Goal: Information Seeking & Learning: Learn about a topic

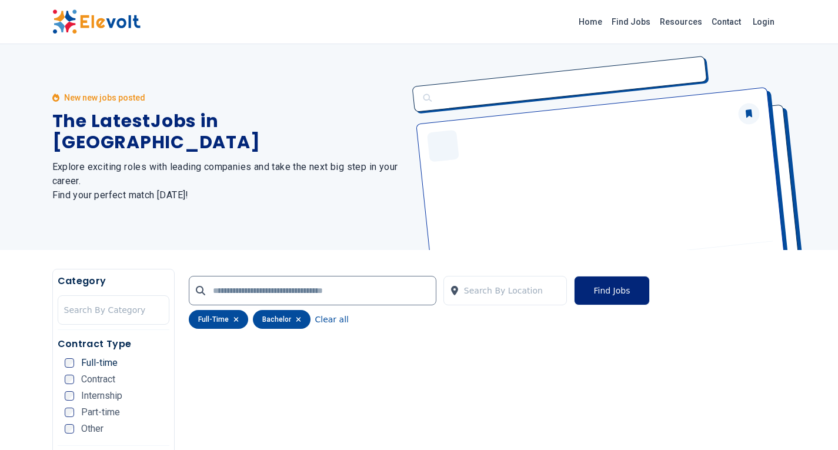
click at [607, 295] on button "Find Jobs" at bounding box center [611, 290] width 75 height 29
click at [603, 285] on button "Find Jobs" at bounding box center [611, 290] width 75 height 29
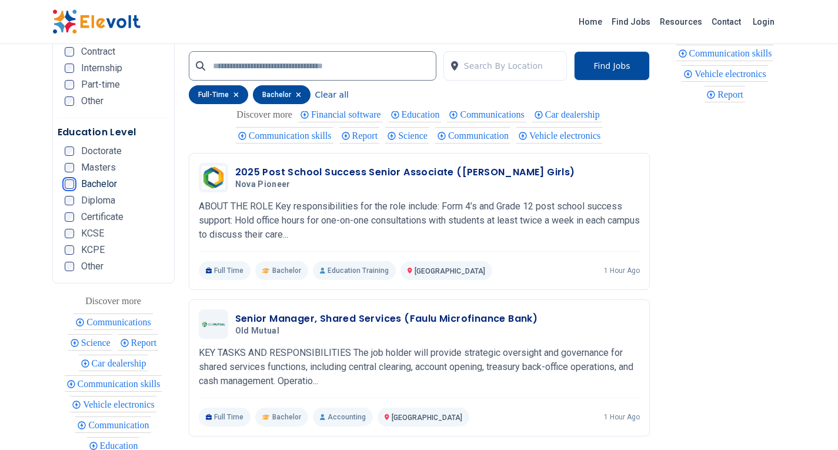
scroll to position [2604, 0]
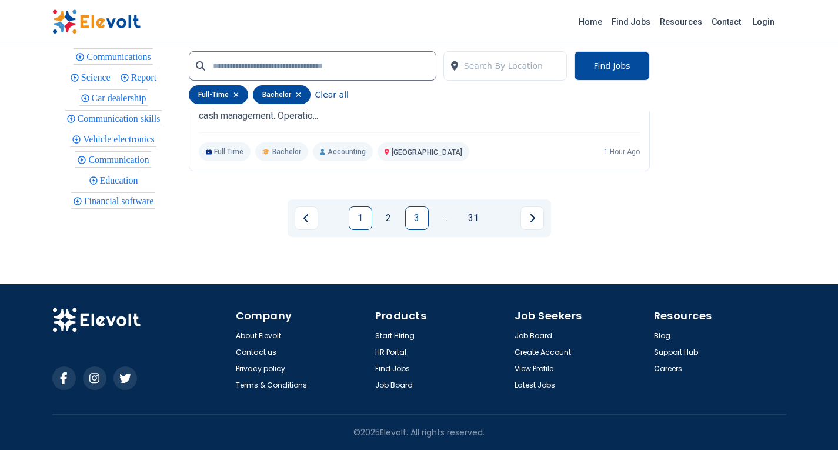
click at [421, 217] on link "3" at bounding box center [417, 218] width 24 height 24
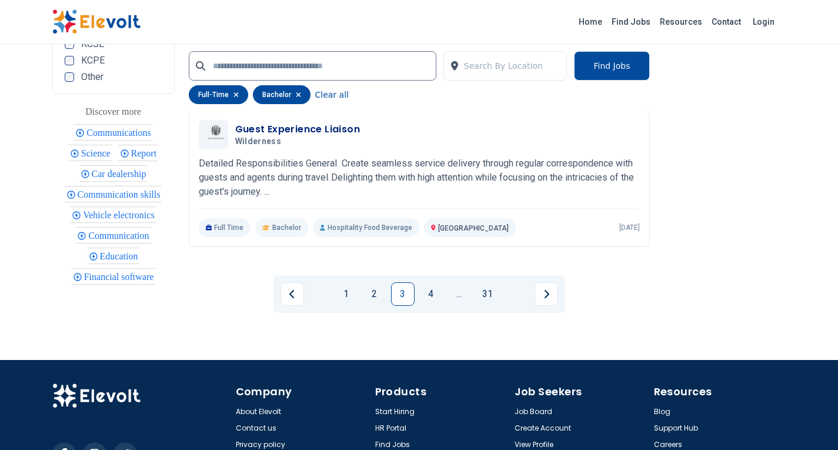
scroll to position [2656, 0]
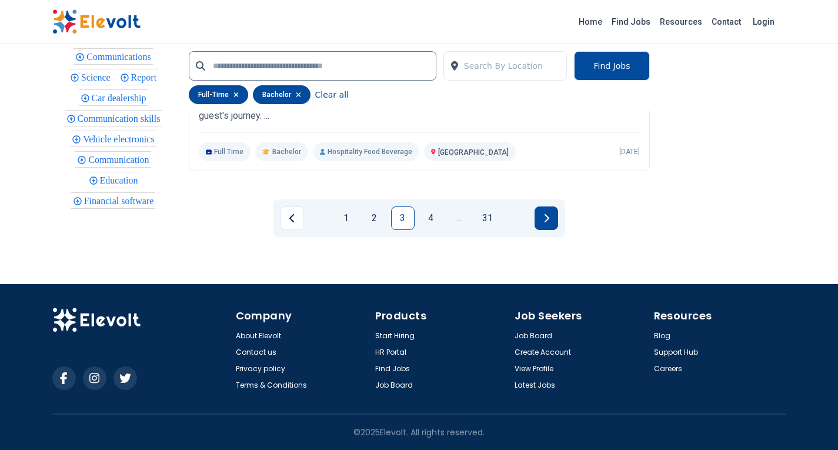
click at [545, 219] on icon "Next page" at bounding box center [547, 218] width 6 height 9
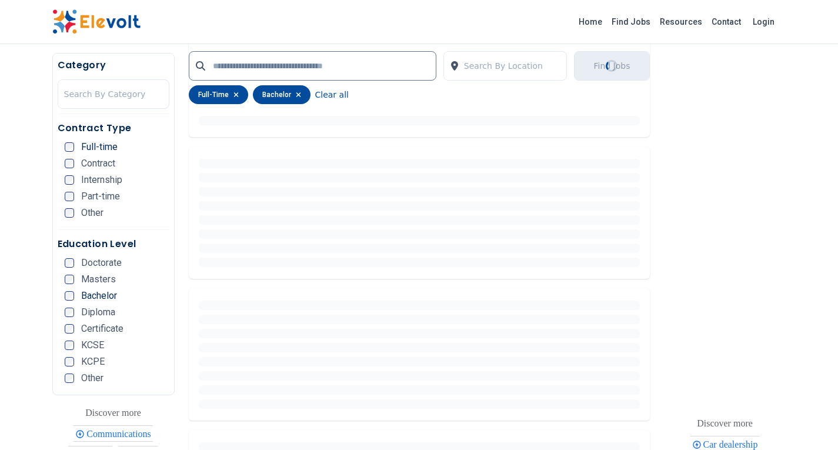
scroll to position [162, 0]
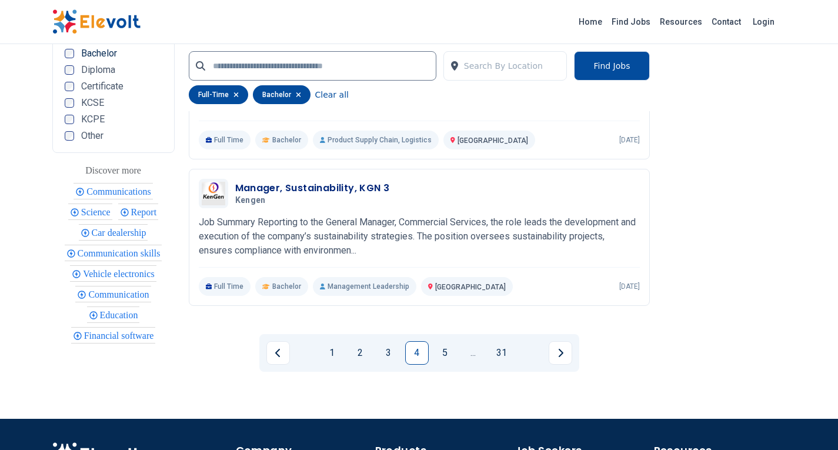
scroll to position [2469, 0]
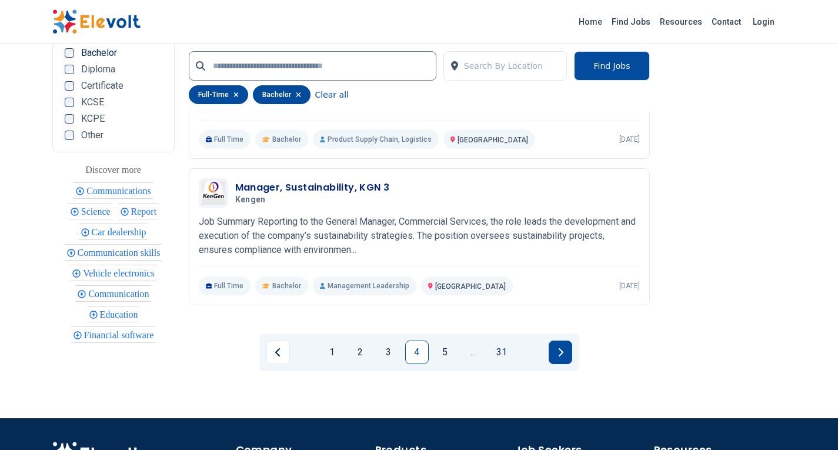
click at [559, 355] on icon "Next page" at bounding box center [560, 352] width 5 height 8
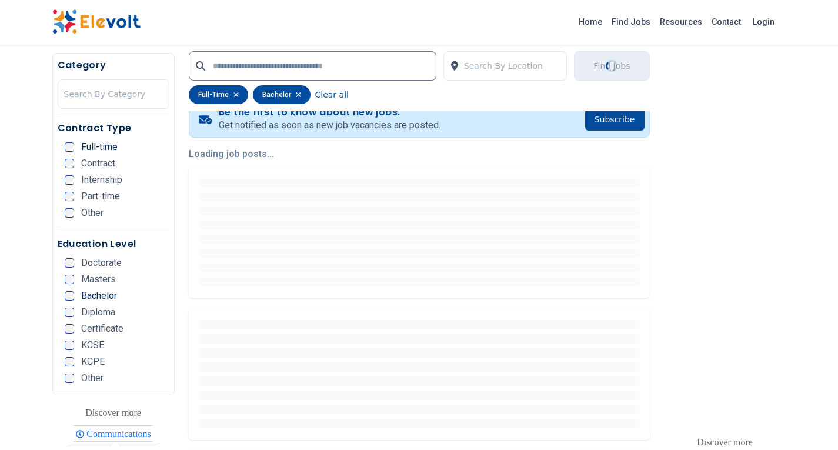
scroll to position [150, 0]
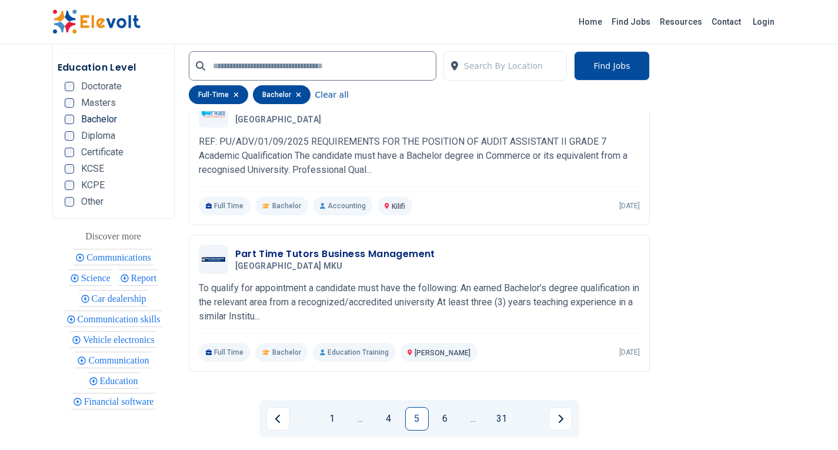
scroll to position [2604, 0]
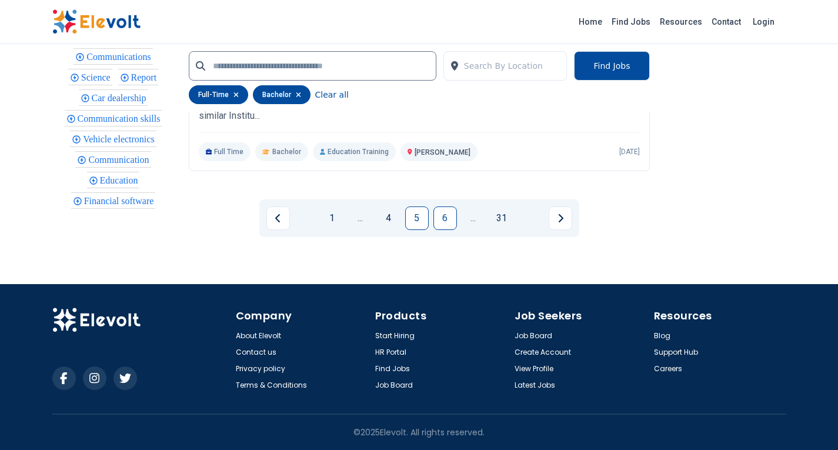
click at [444, 216] on link "6" at bounding box center [446, 218] width 24 height 24
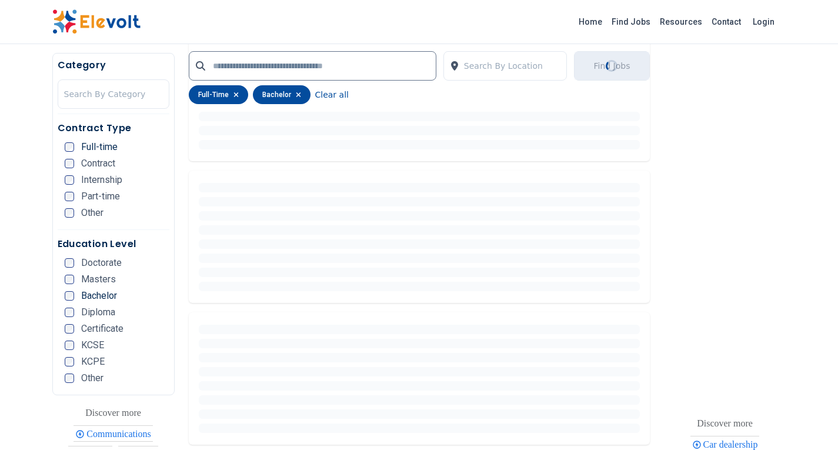
scroll to position [0, 0]
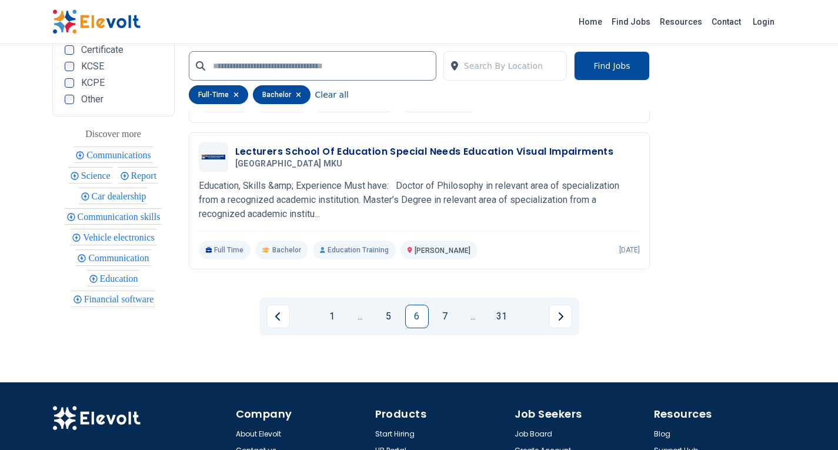
scroll to position [2556, 0]
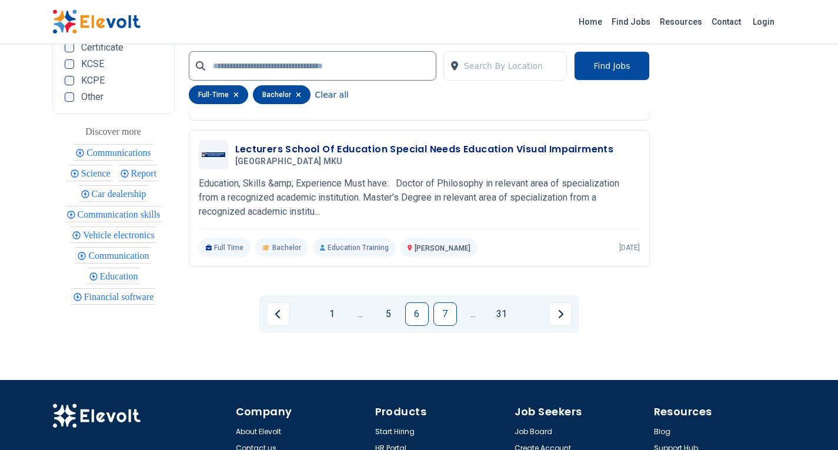
click at [448, 314] on link "7" at bounding box center [446, 314] width 24 height 24
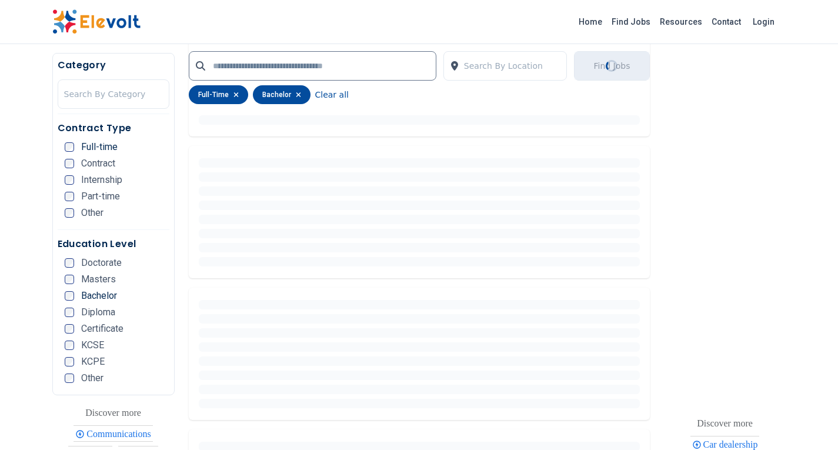
scroll to position [261, 0]
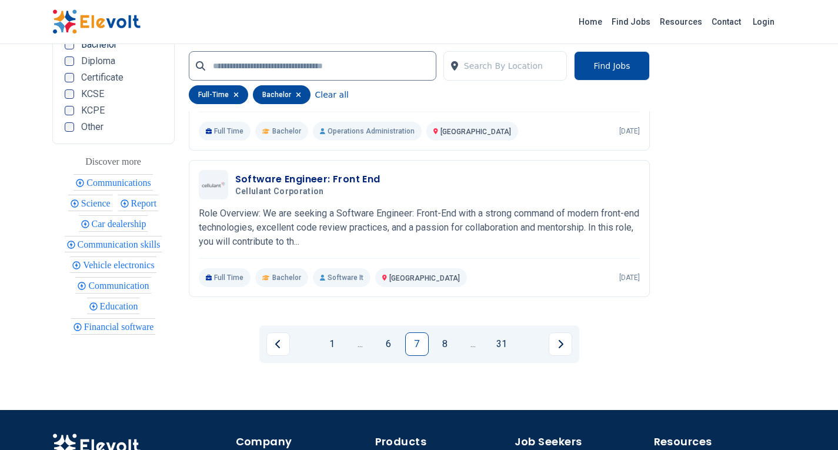
scroll to position [2479, 0]
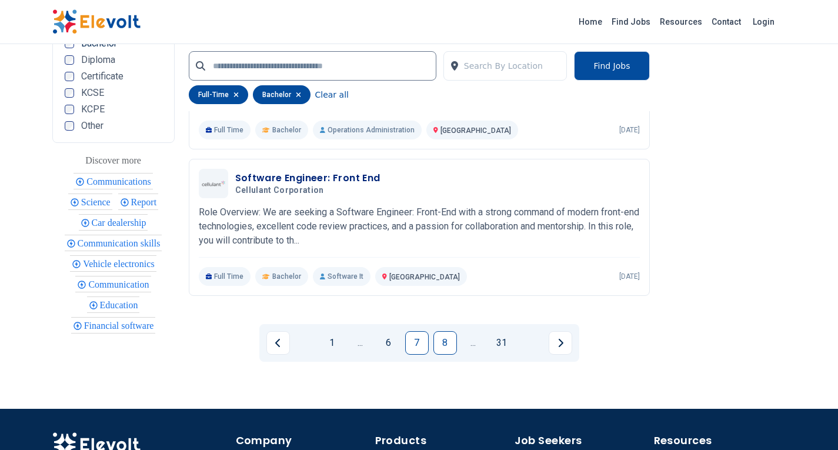
click at [444, 342] on link "8" at bounding box center [446, 343] width 24 height 24
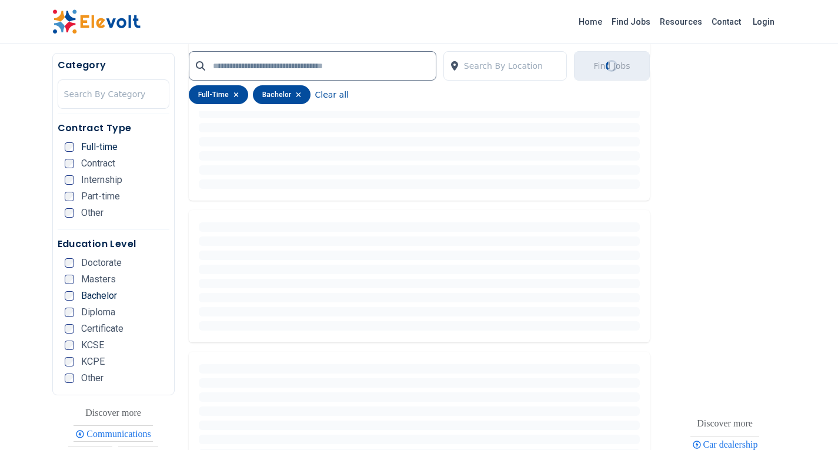
scroll to position [261, 0]
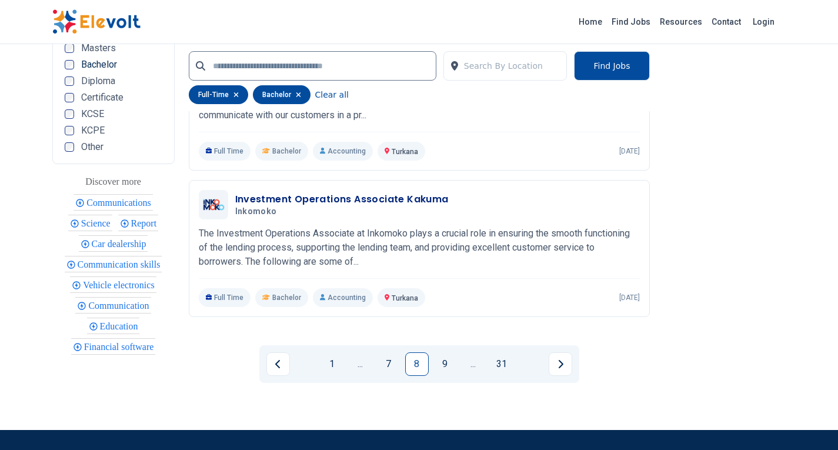
scroll to position [2468, 0]
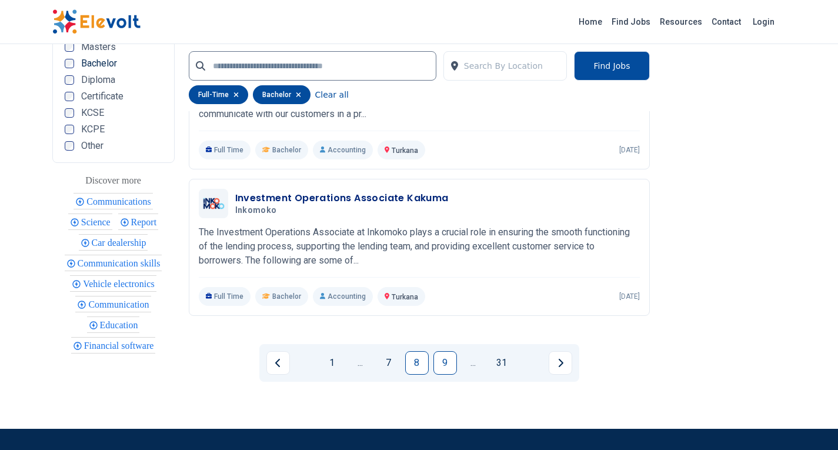
click at [444, 362] on link "9" at bounding box center [446, 363] width 24 height 24
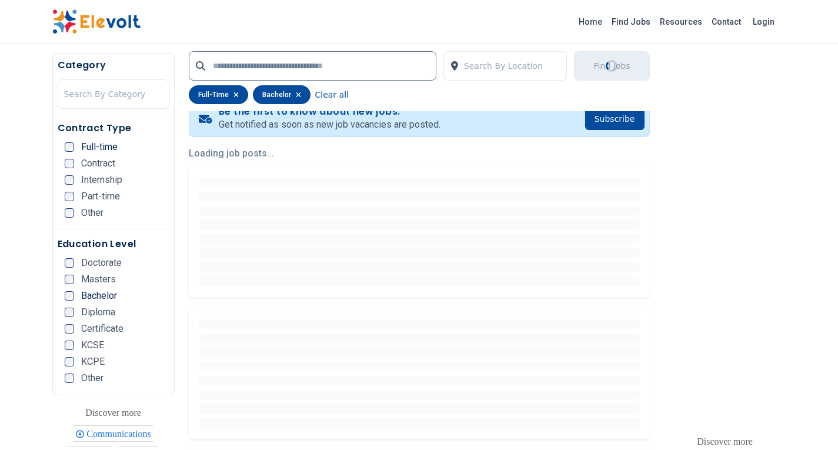
scroll to position [150, 0]
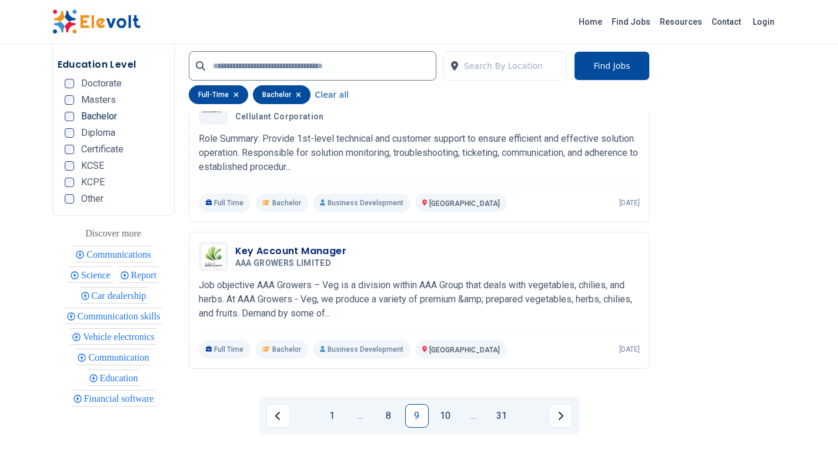
scroll to position [2416, 0]
click at [441, 404] on link "10" at bounding box center [446, 416] width 24 height 24
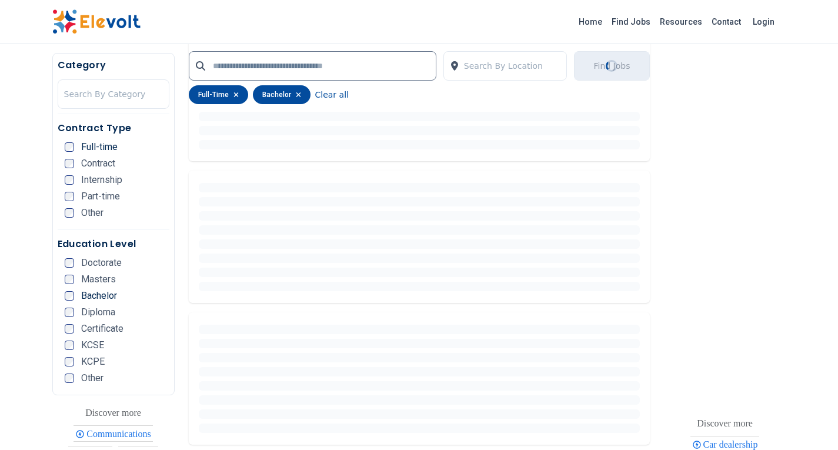
scroll to position [244, 0]
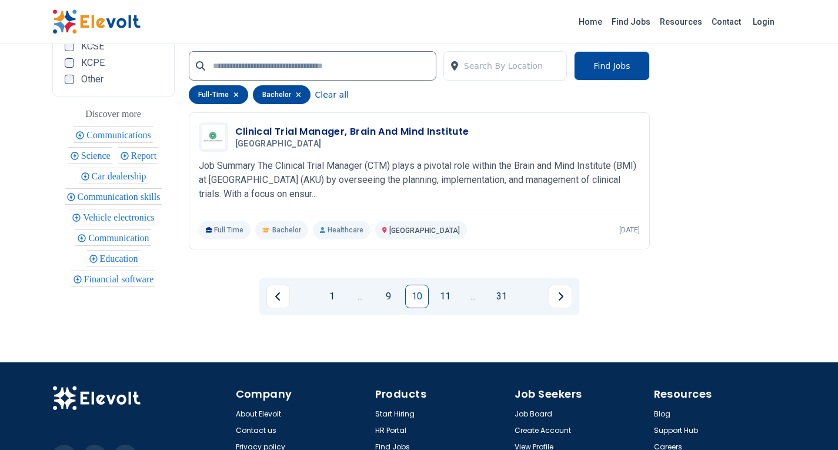
scroll to position [2521, 0]
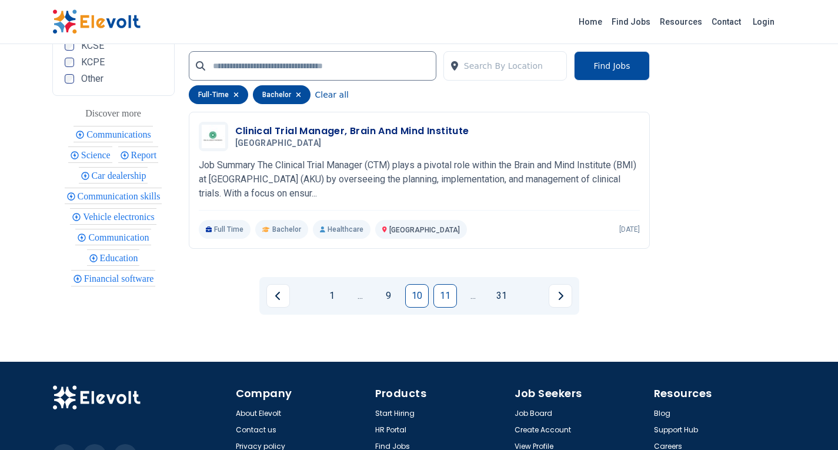
click at [445, 294] on link "11" at bounding box center [446, 296] width 24 height 24
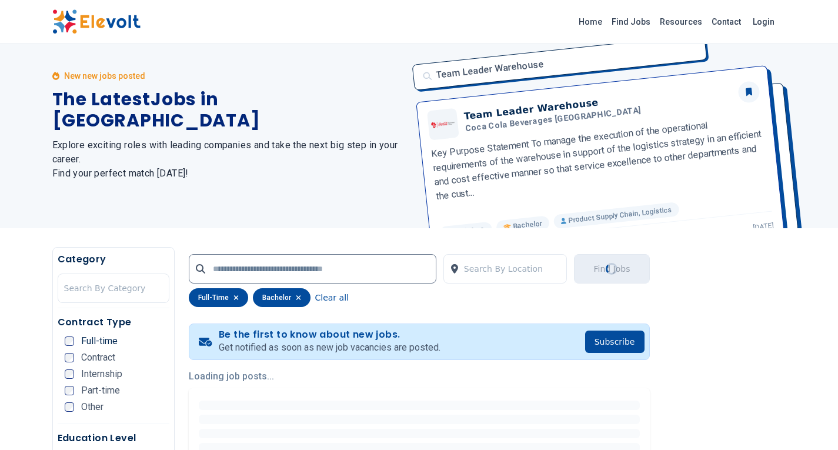
scroll to position [5, 0]
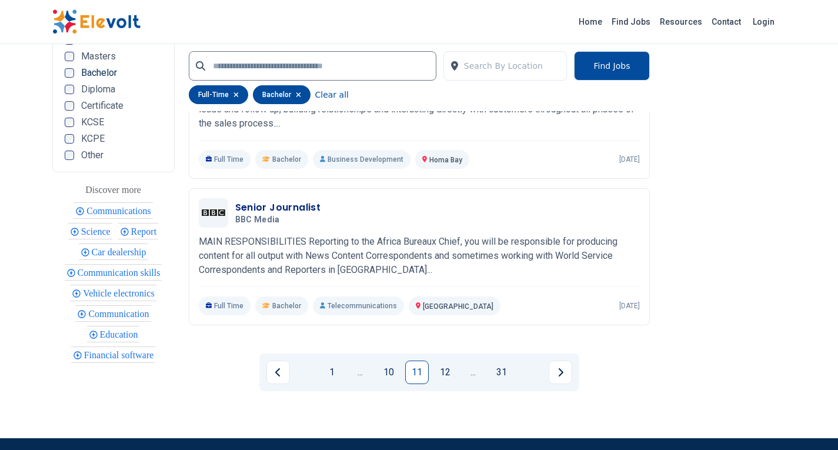
scroll to position [2464, 0]
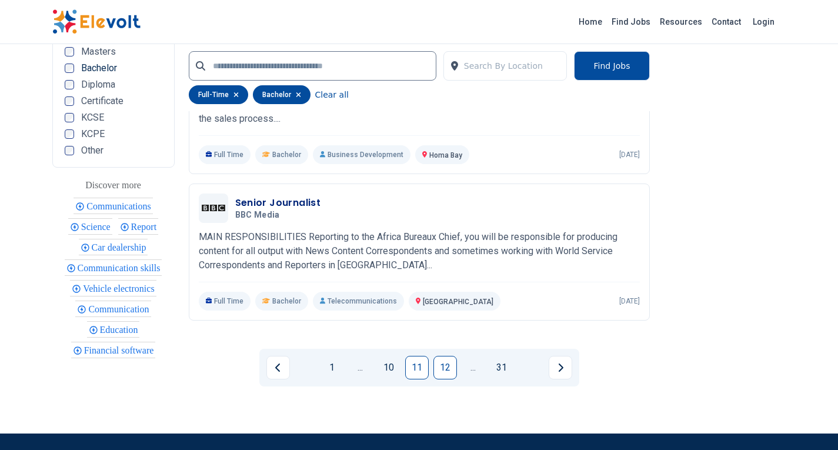
click at [445, 359] on link "12" at bounding box center [446, 368] width 24 height 24
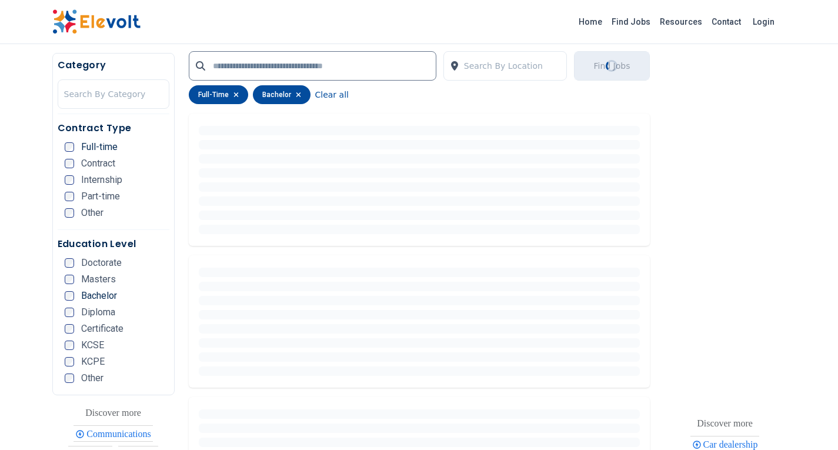
scroll to position [186, 0]
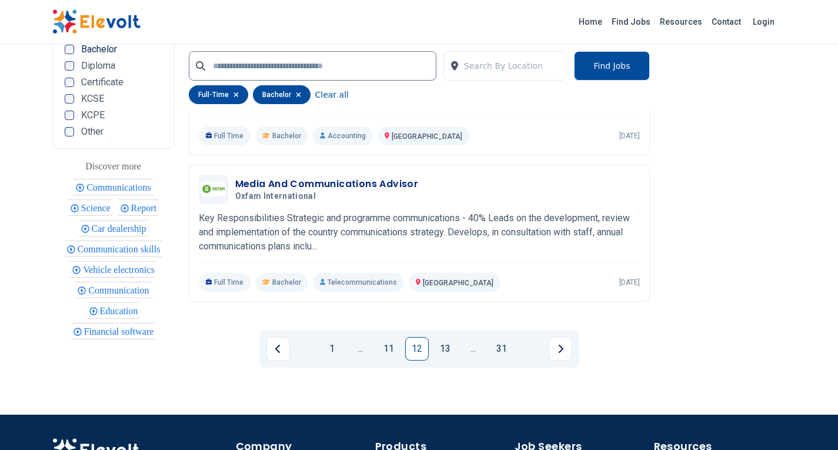
scroll to position [2535, 0]
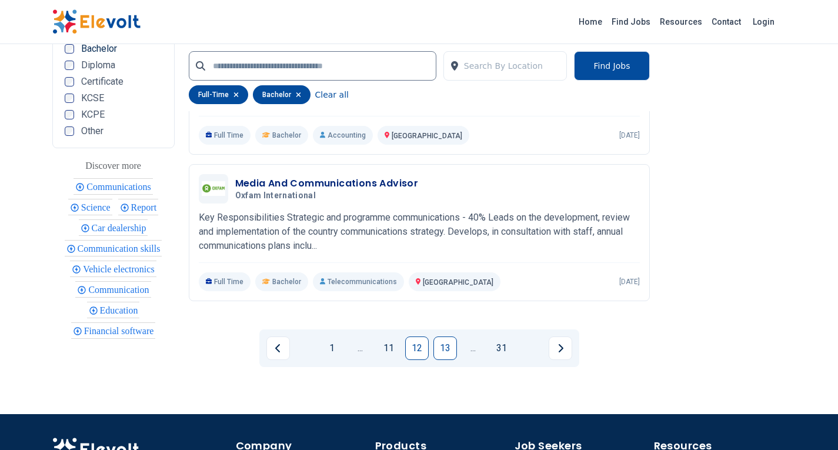
click at [445, 336] on link "13" at bounding box center [446, 348] width 24 height 24
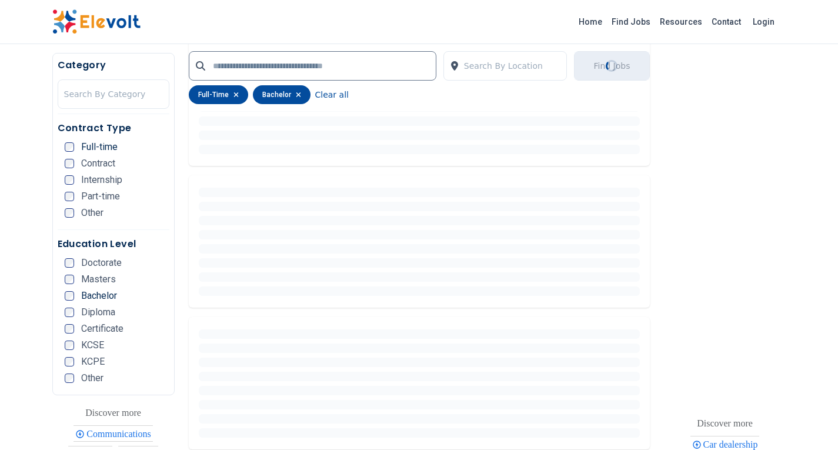
scroll to position [336, 0]
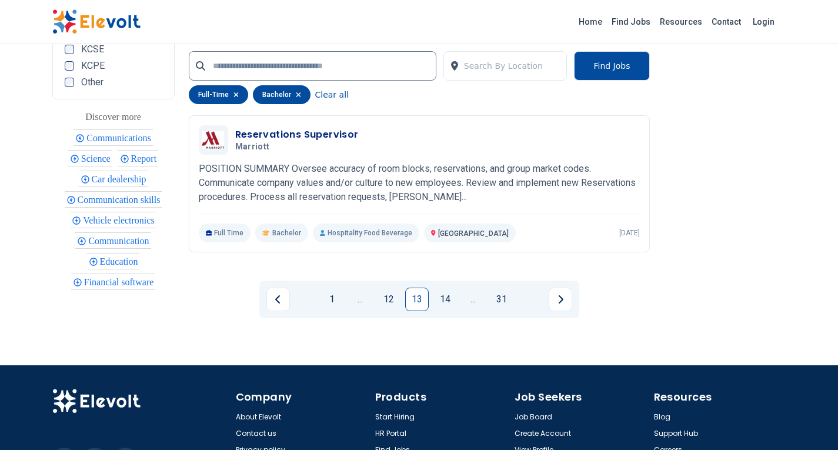
scroll to position [2577, 0]
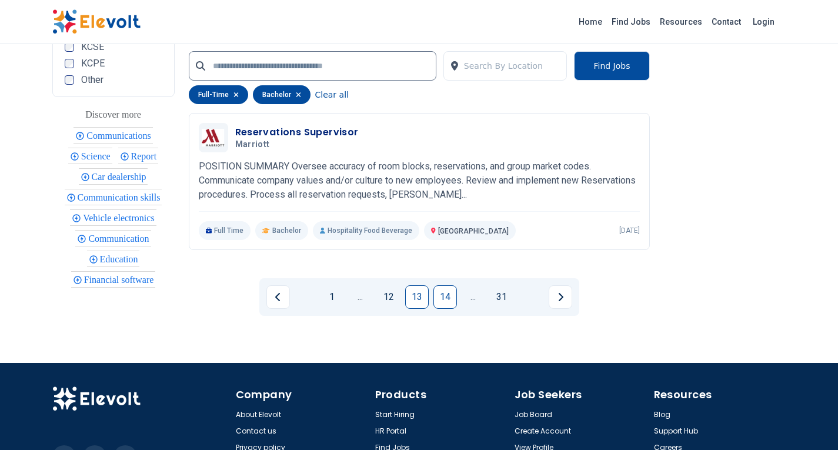
click at [449, 292] on link "14" at bounding box center [446, 297] width 24 height 24
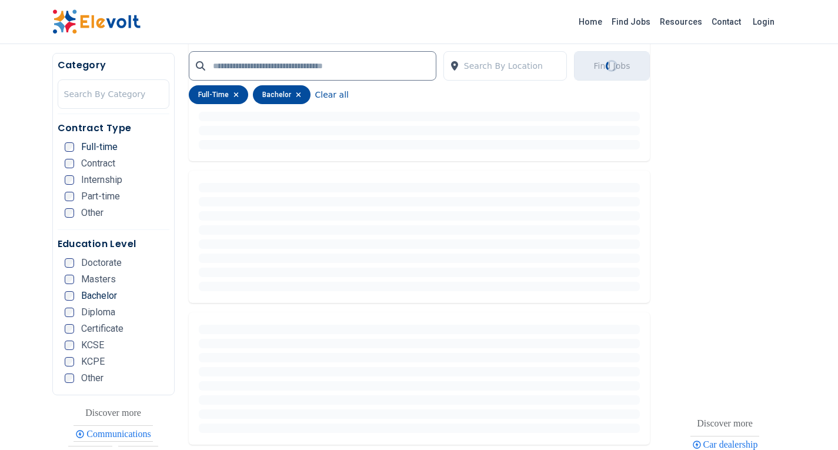
scroll to position [244, 0]
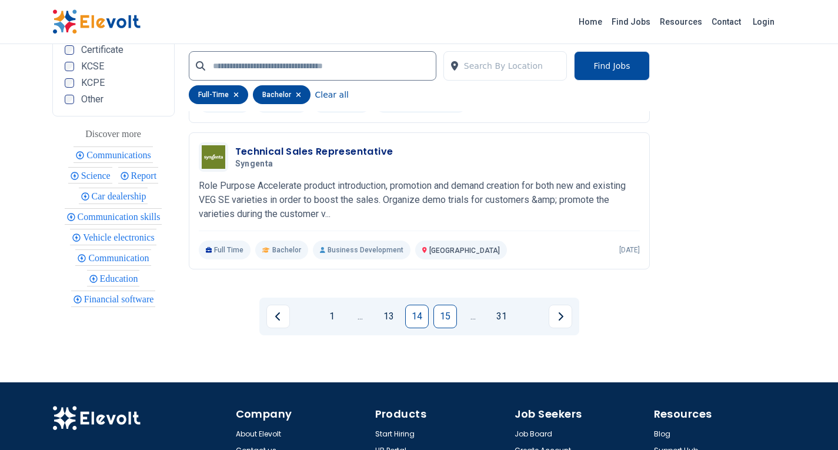
scroll to position [2506, 0]
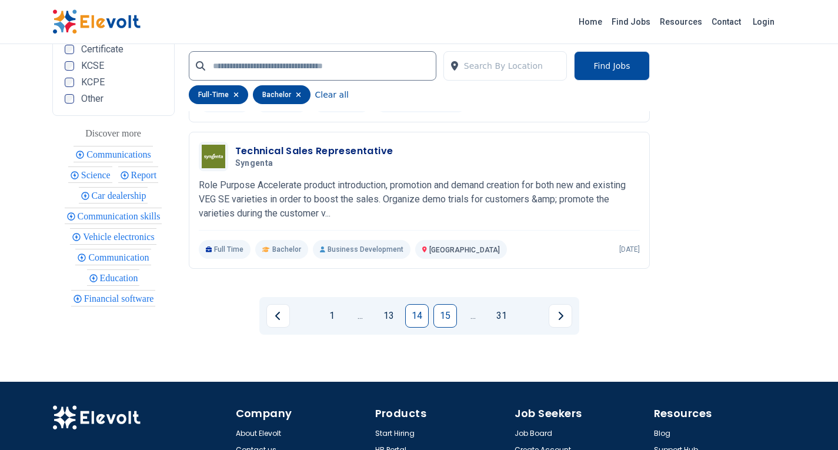
click at [445, 316] on link "15" at bounding box center [446, 316] width 24 height 24
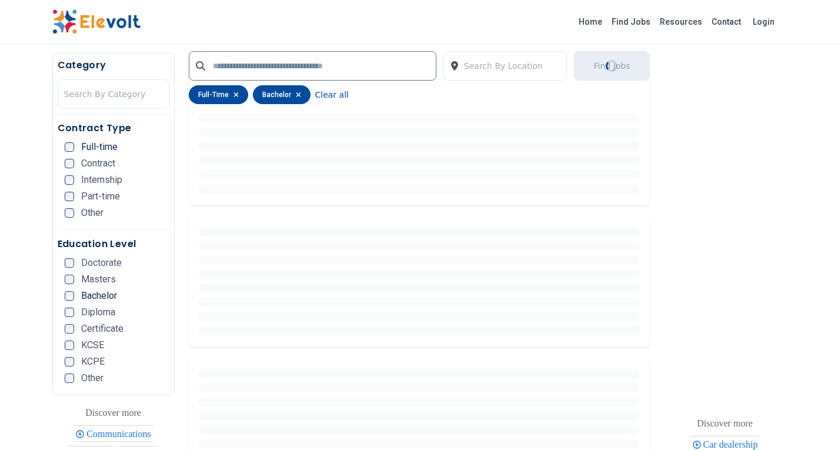
scroll to position [129, 0]
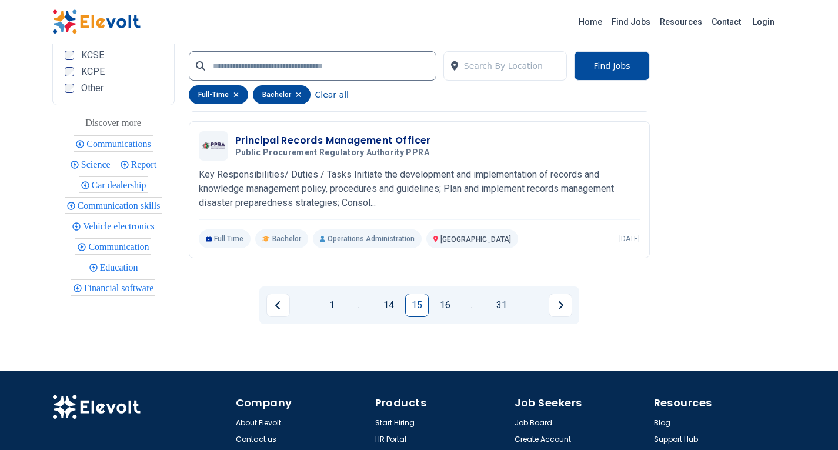
scroll to position [2517, 0]
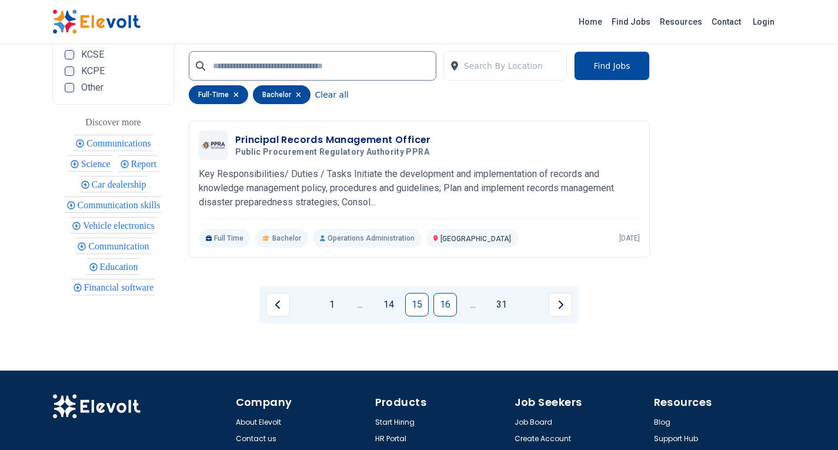
click at [448, 308] on link "16" at bounding box center [446, 305] width 24 height 24
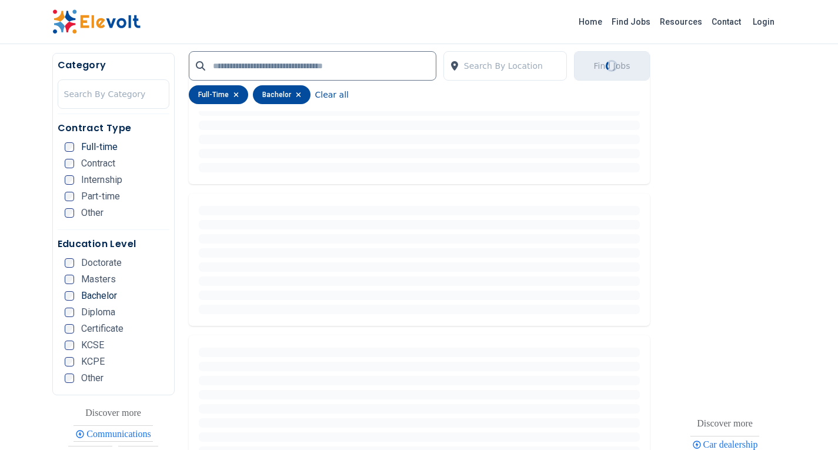
scroll to position [229, 0]
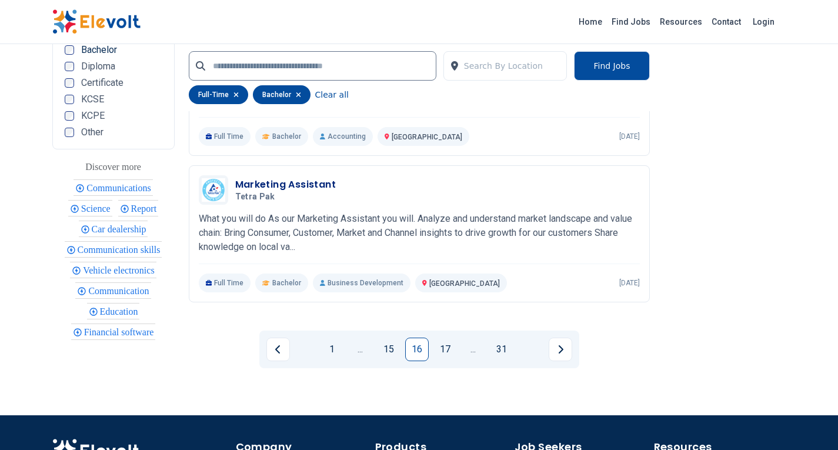
scroll to position [2473, 0]
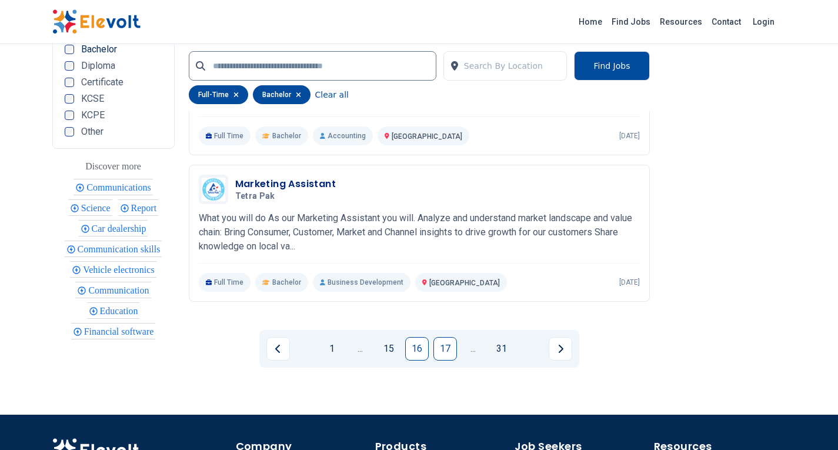
click at [447, 344] on link "17" at bounding box center [446, 349] width 24 height 24
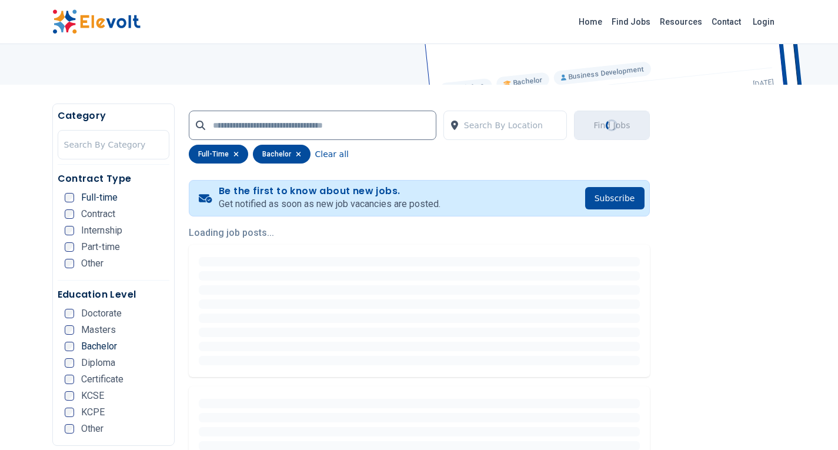
scroll to position [166, 0]
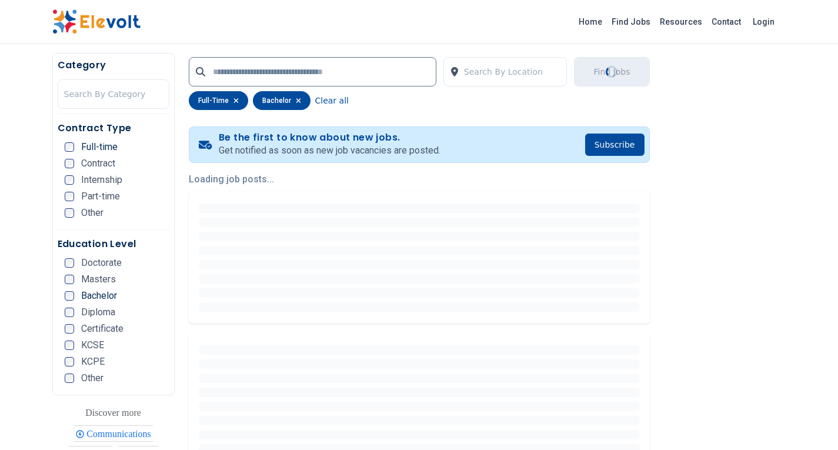
scroll to position [219, 0]
